Goal: Task Accomplishment & Management: Use online tool/utility

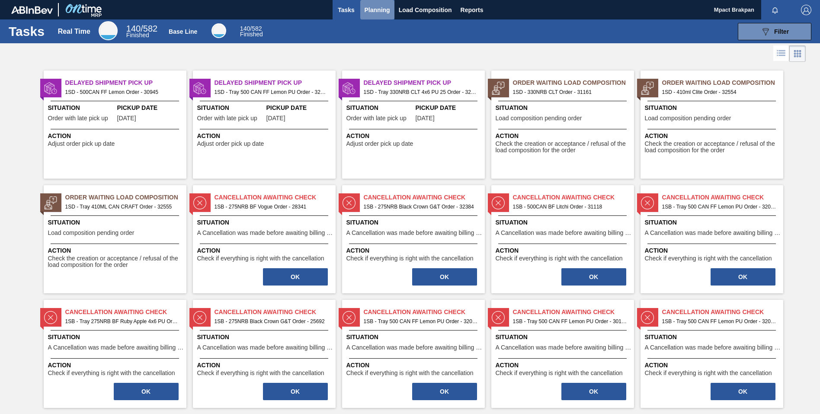
click at [379, 8] on span "Planning" at bounding box center [378, 10] width 26 height 10
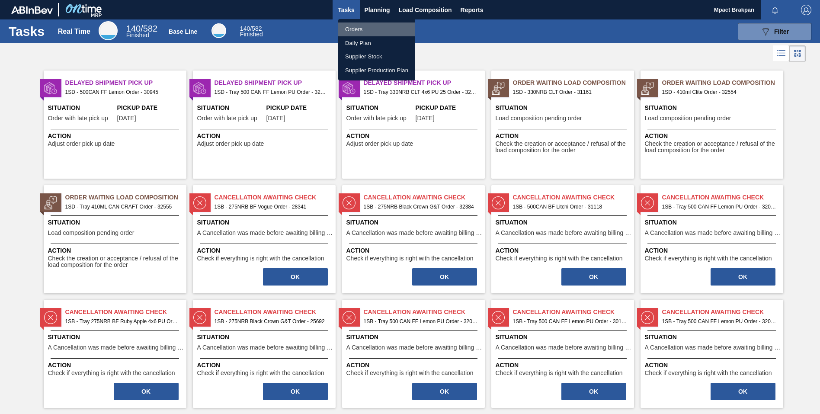
click at [351, 27] on li "Orders" at bounding box center [376, 29] width 77 height 14
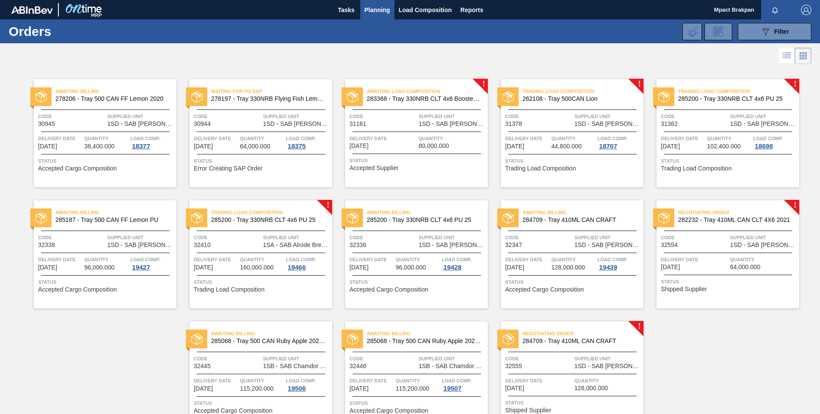
click at [736, 258] on span "Quantity" at bounding box center [763, 259] width 67 height 9
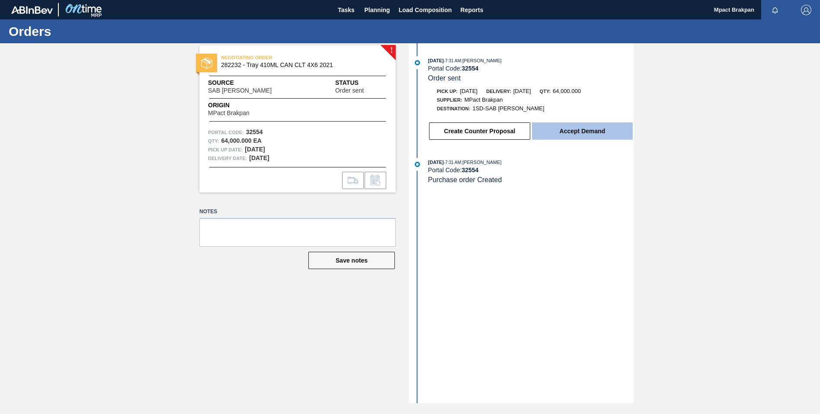
click at [565, 129] on button "Accept Demand" at bounding box center [582, 130] width 101 height 17
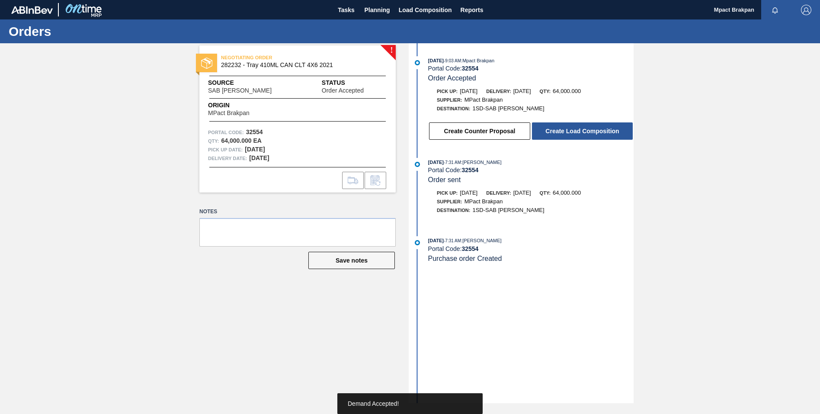
click at [565, 129] on button "Create Load Composition" at bounding box center [582, 130] width 101 height 17
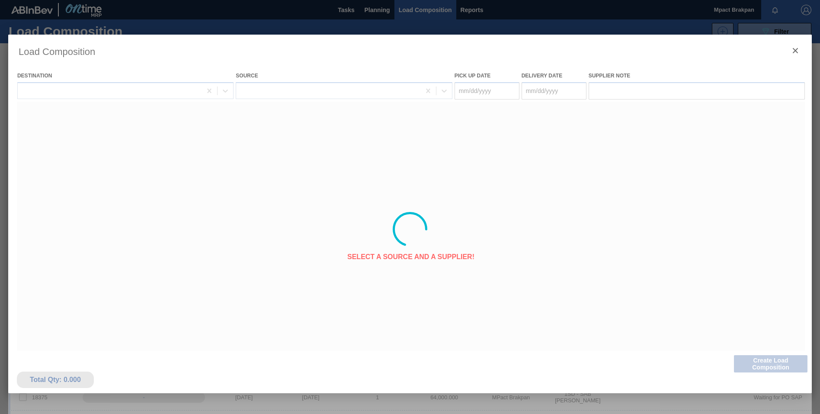
type Date "[DATE]"
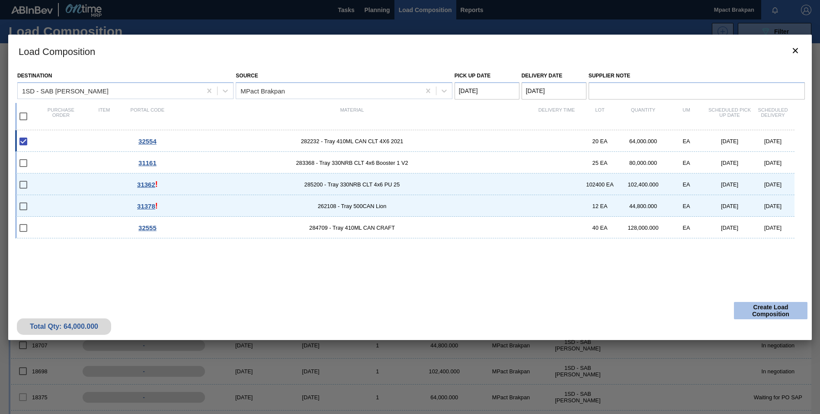
click at [774, 312] on button "Create Load Composition" at bounding box center [771, 310] width 74 height 17
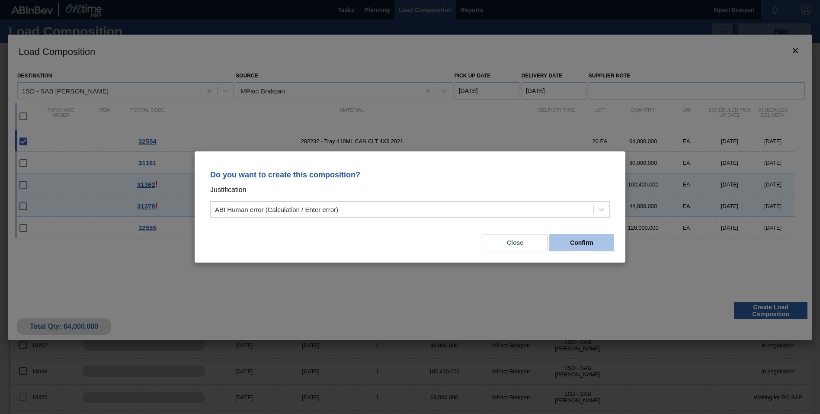
click at [582, 243] on button "Confirm" at bounding box center [581, 242] width 65 height 17
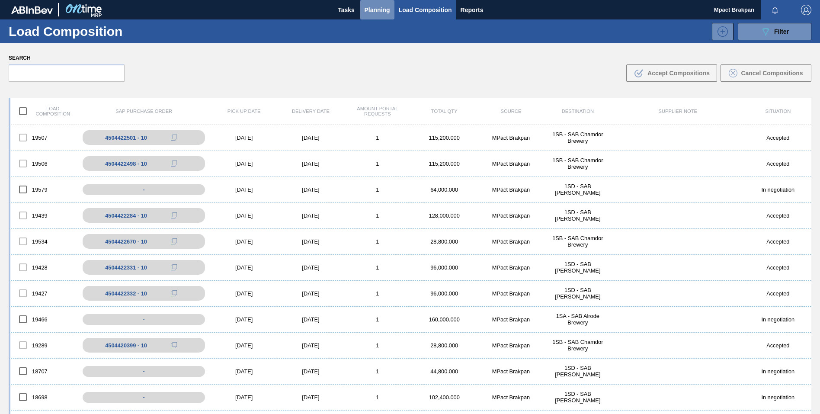
click at [374, 9] on span "Planning" at bounding box center [378, 10] width 26 height 10
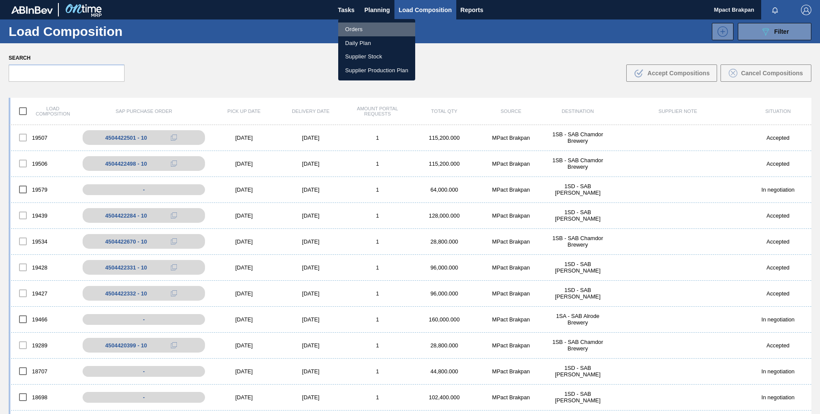
click at [358, 30] on li "Orders" at bounding box center [376, 29] width 77 height 14
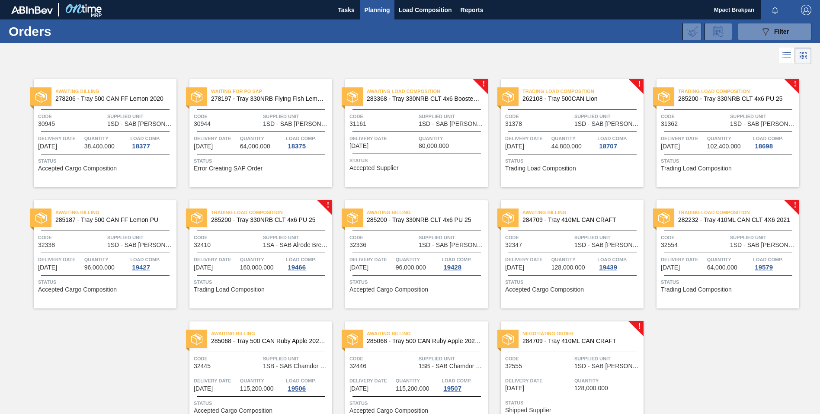
click at [582, 376] on span "Quantity" at bounding box center [608, 380] width 67 height 9
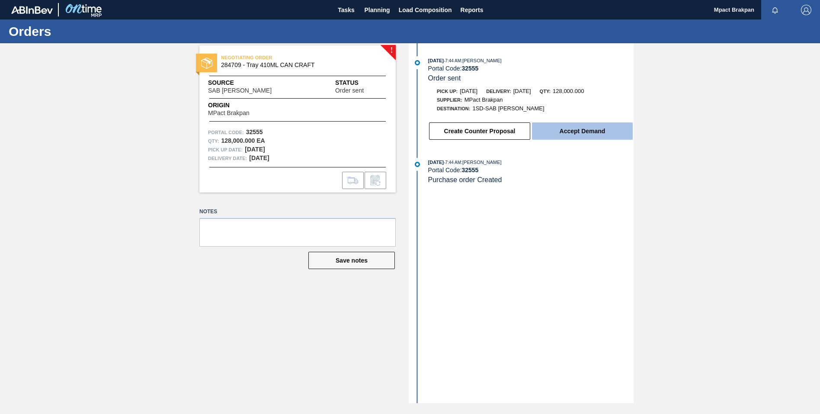
click at [580, 127] on button "Accept Demand" at bounding box center [582, 130] width 101 height 17
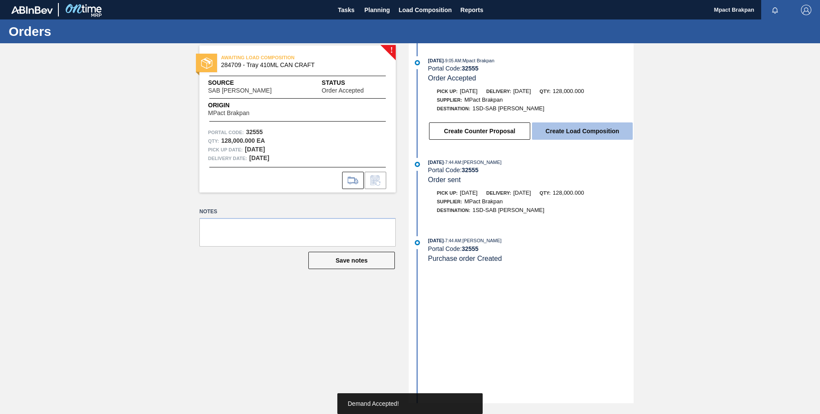
click at [577, 127] on button "Create Load Composition" at bounding box center [582, 130] width 101 height 17
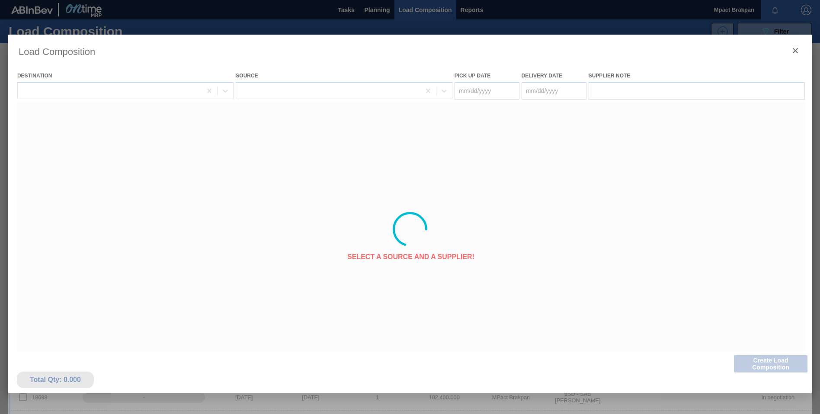
type Date "[DATE]"
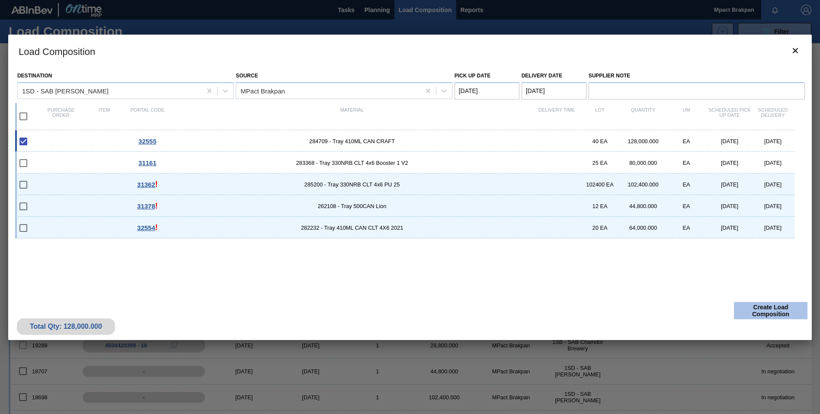
click at [766, 308] on button "Create Load Composition" at bounding box center [771, 310] width 74 height 17
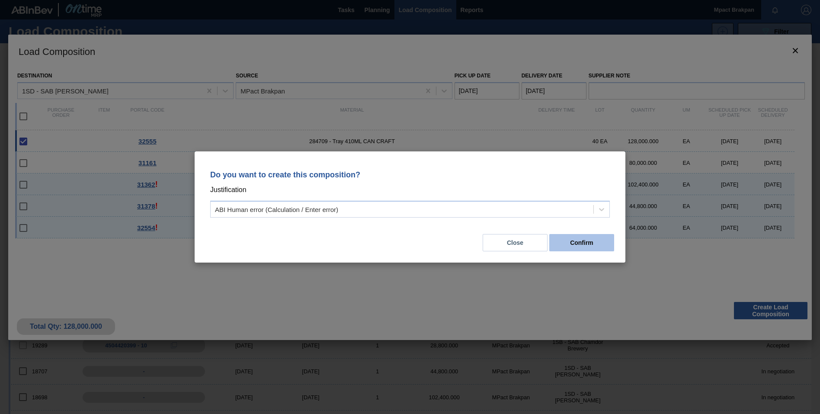
click at [582, 242] on button "Confirm" at bounding box center [581, 242] width 65 height 17
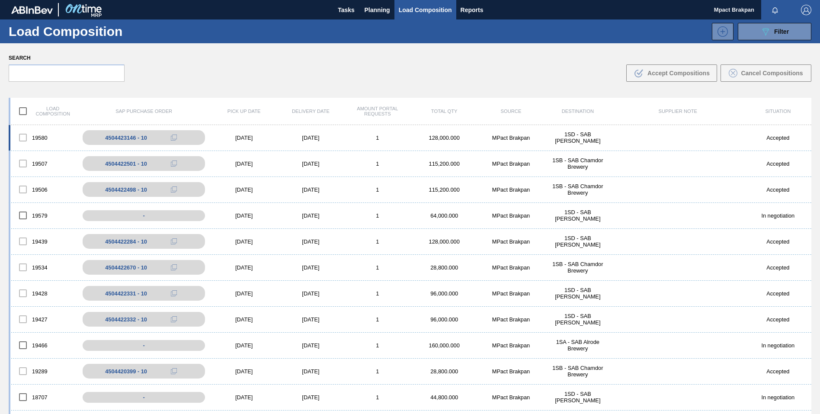
click at [240, 134] on div "19580 4504423146 - 10 [DATE] [DATE] 1 128,000.000 MPact Brakpan 1SD - SAB Rossl…" at bounding box center [410, 138] width 803 height 26
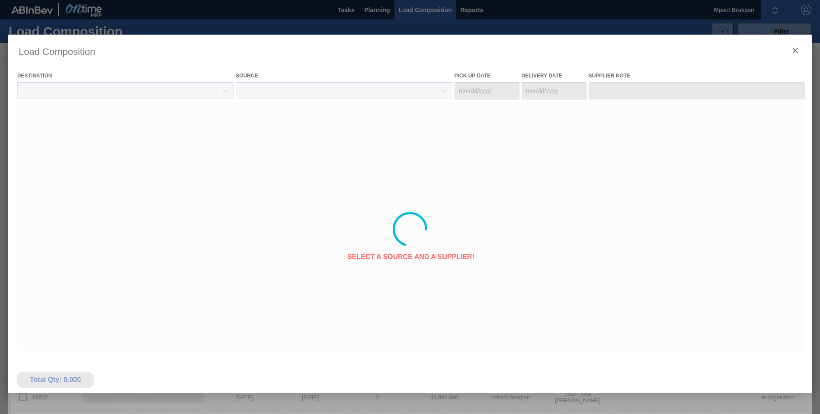
type Date "[DATE]"
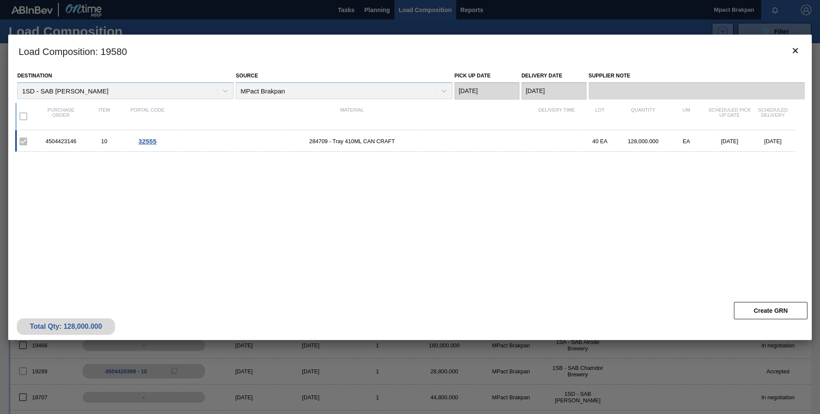
click at [88, 141] on div "10" at bounding box center [104, 141] width 43 height 6
click at [81, 142] on div "4504423146" at bounding box center [60, 141] width 43 height 6
drag, startPoint x: 77, startPoint y: 142, endPoint x: 45, endPoint y: 139, distance: 32.2
click at [45, 139] on div "4504423146" at bounding box center [60, 141] width 43 height 6
drag, startPoint x: 45, startPoint y: 139, endPoint x: 58, endPoint y: 141, distance: 13.1
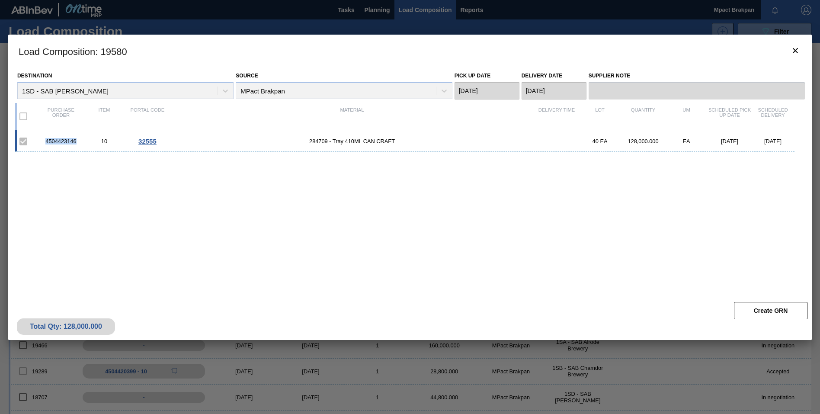
copy div "4504423146"
click at [796, 51] on icon "botão de ícone" at bounding box center [795, 50] width 10 height 10
